Goal: Task Accomplishment & Management: Use online tool/utility

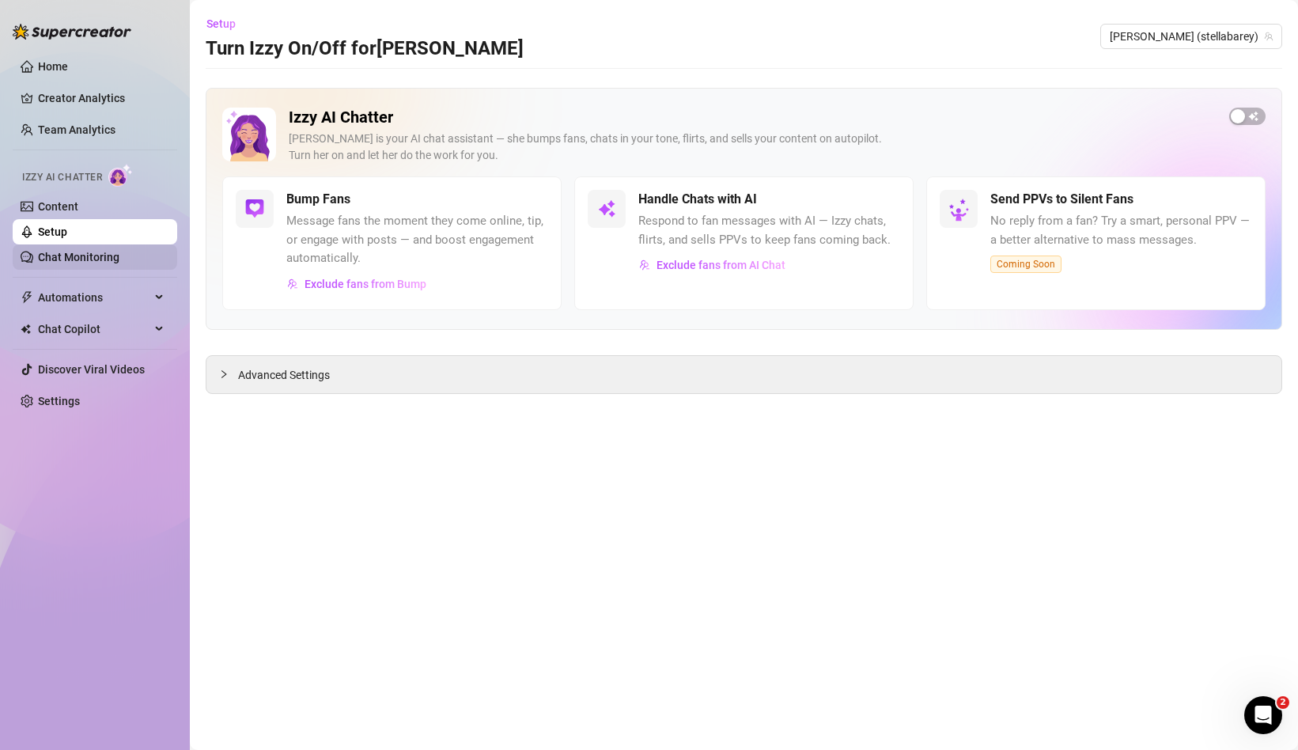
click at [119, 252] on link "Chat Monitoring" at bounding box center [78, 257] width 81 height 13
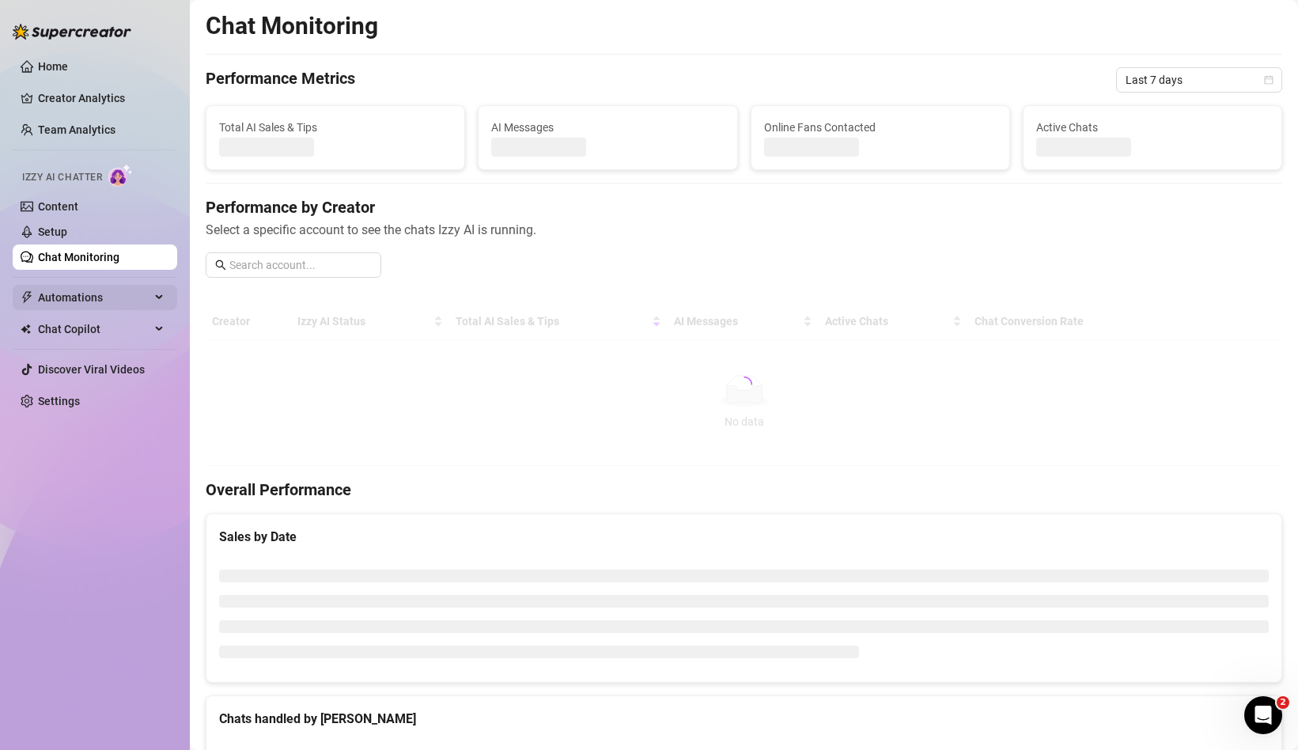
click at [135, 304] on span "Automations" at bounding box center [94, 297] width 112 height 25
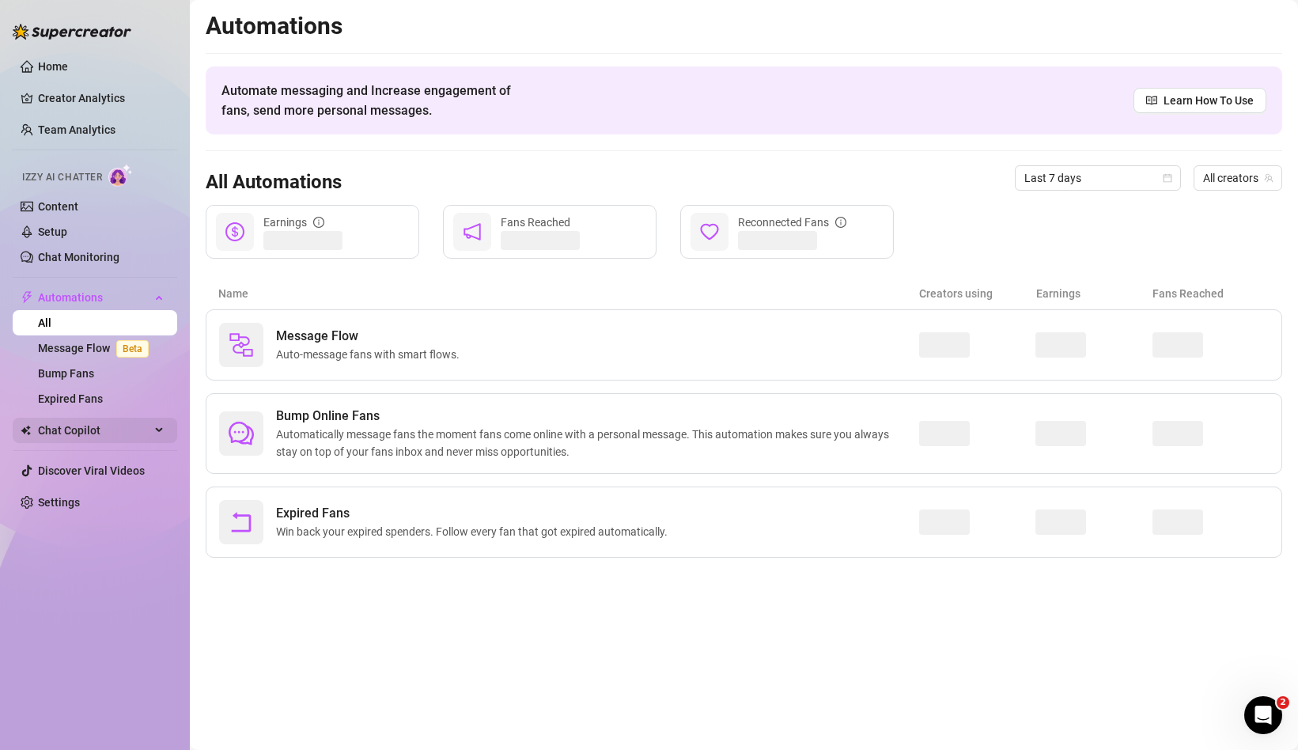
click at [132, 432] on span "Chat Copilot" at bounding box center [94, 430] width 112 height 25
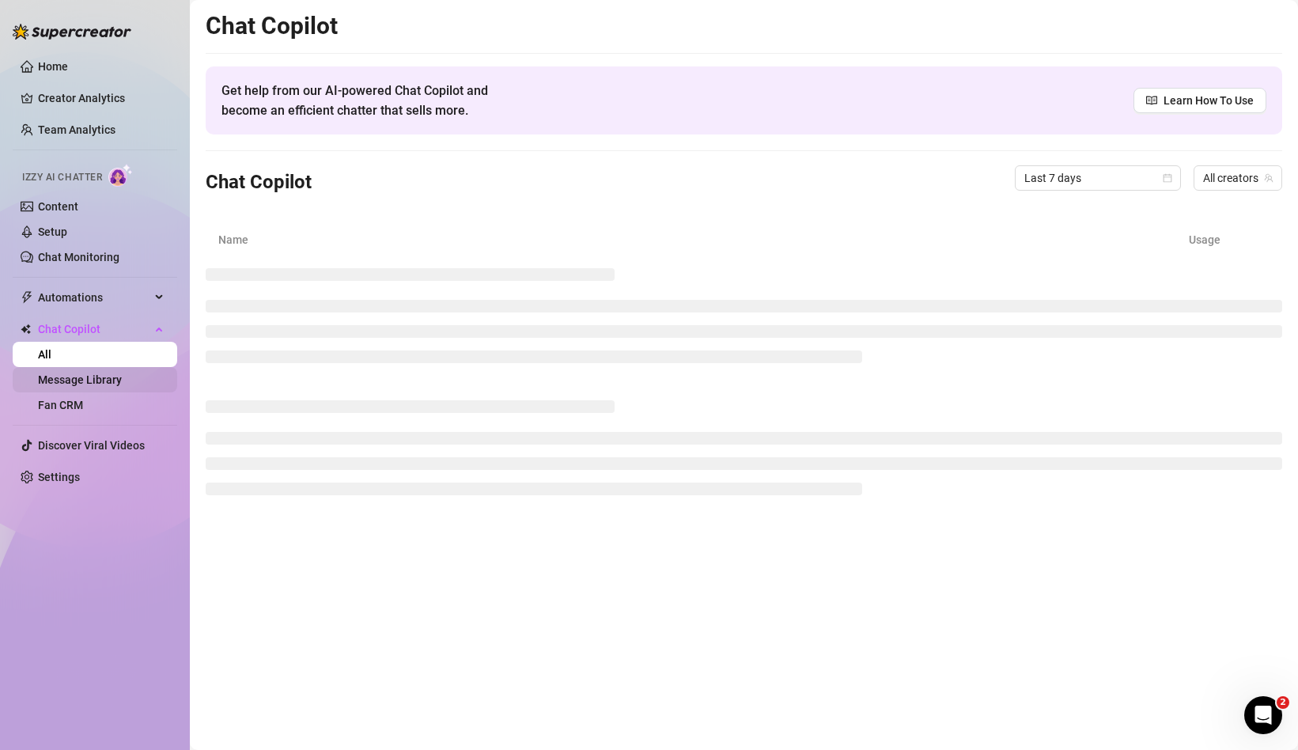
click at [97, 377] on link "Message Library" at bounding box center [80, 379] width 84 height 13
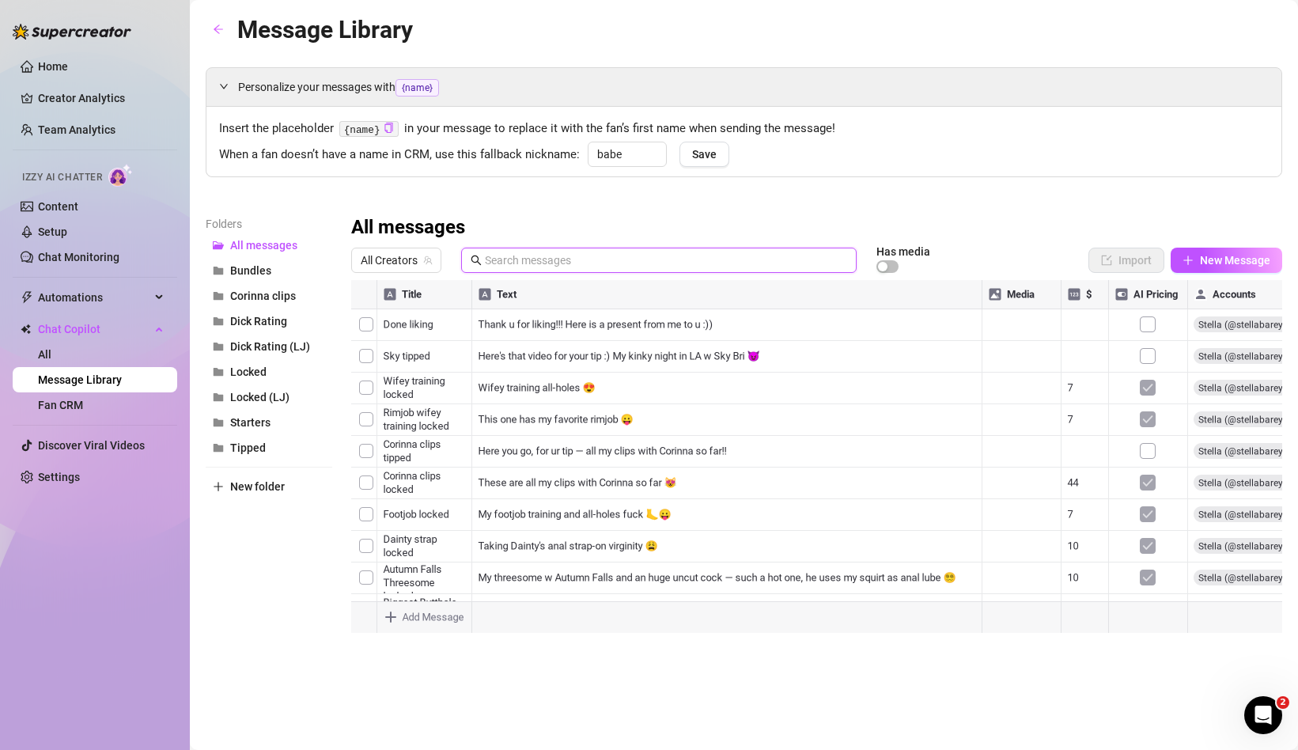
click at [595, 265] on input "text" at bounding box center [666, 260] width 362 height 17
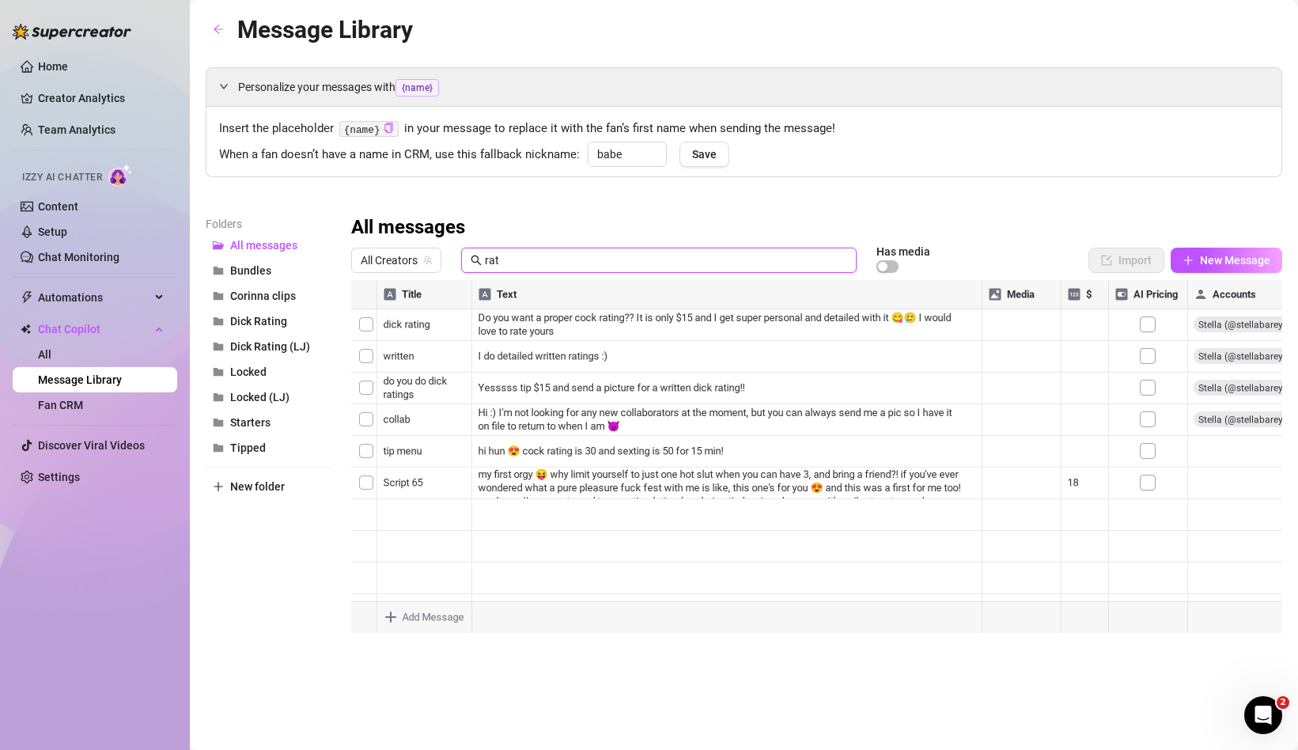
click at [611, 252] on input "rat" at bounding box center [666, 260] width 362 height 17
type input "7"
click at [773, 385] on div at bounding box center [816, 456] width 931 height 353
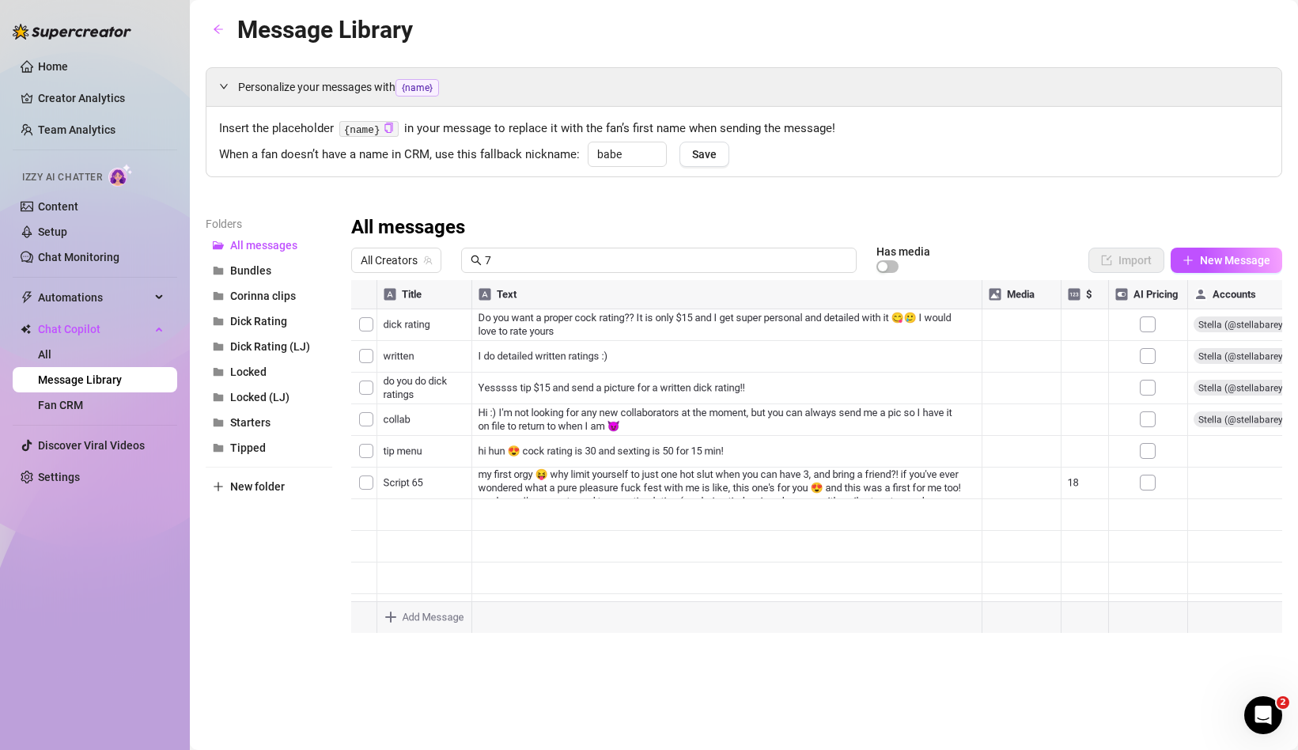
click at [621, 388] on div at bounding box center [816, 456] width 931 height 353
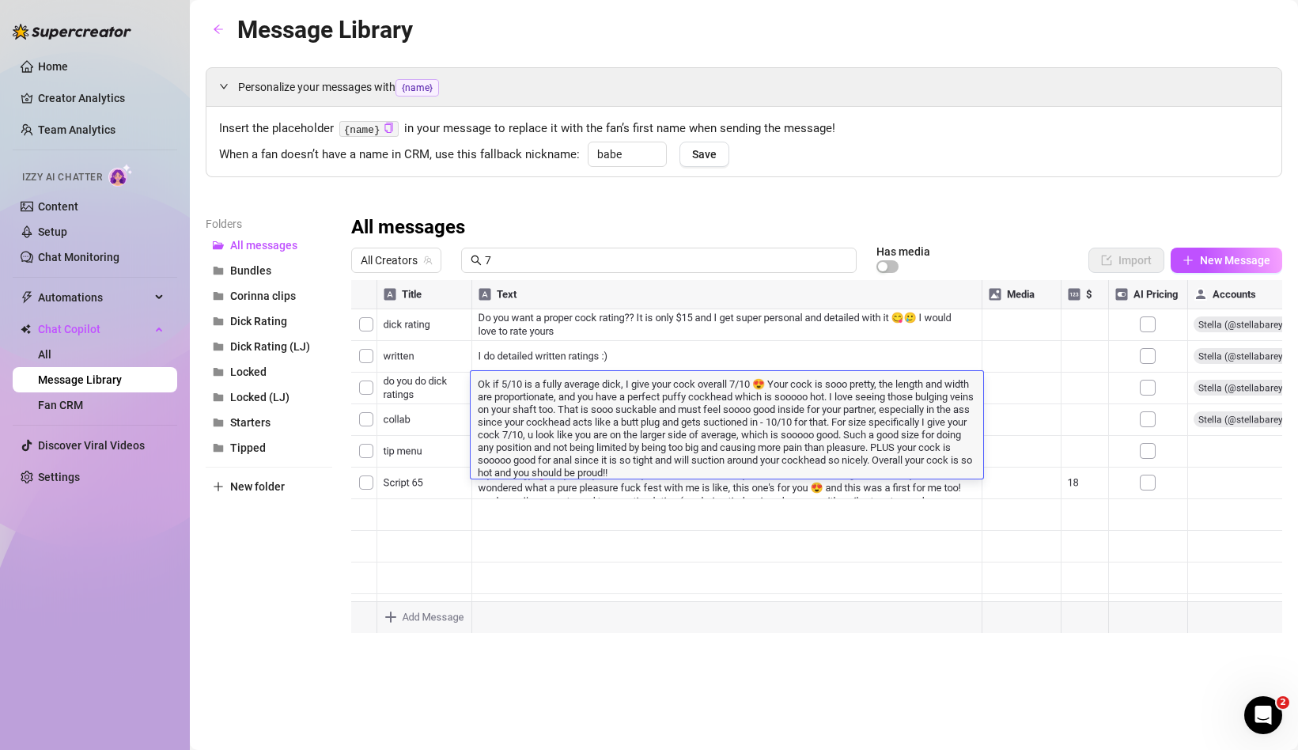
click at [621, 388] on textarea "Ok if 5/10 is a fully average dick, I give your cock overall 7/10 😍 Your cock i…" at bounding box center [727, 427] width 513 height 103
click at [773, 489] on div at bounding box center [816, 456] width 931 height 353
